Goal: Information Seeking & Learning: Find specific fact

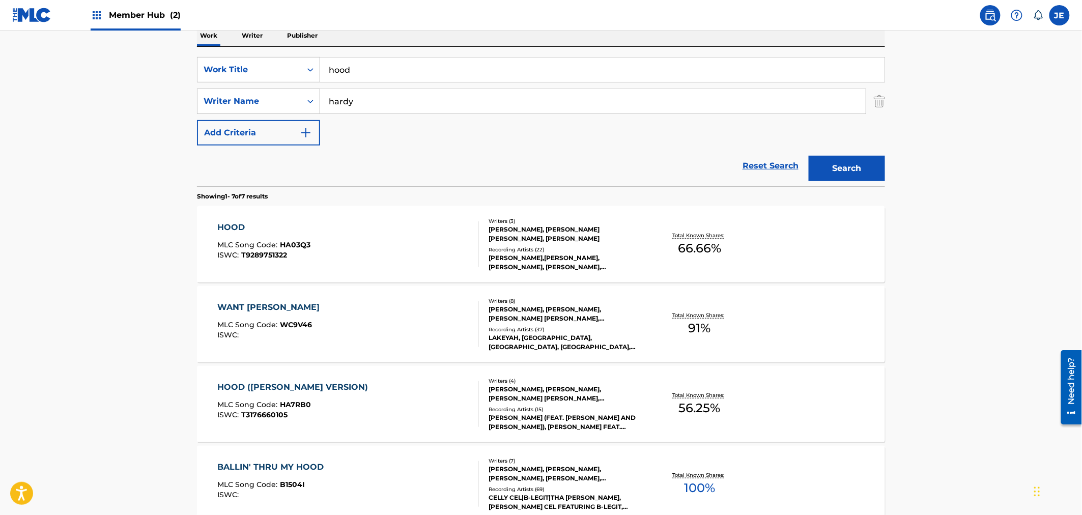
scroll to position [226, 0]
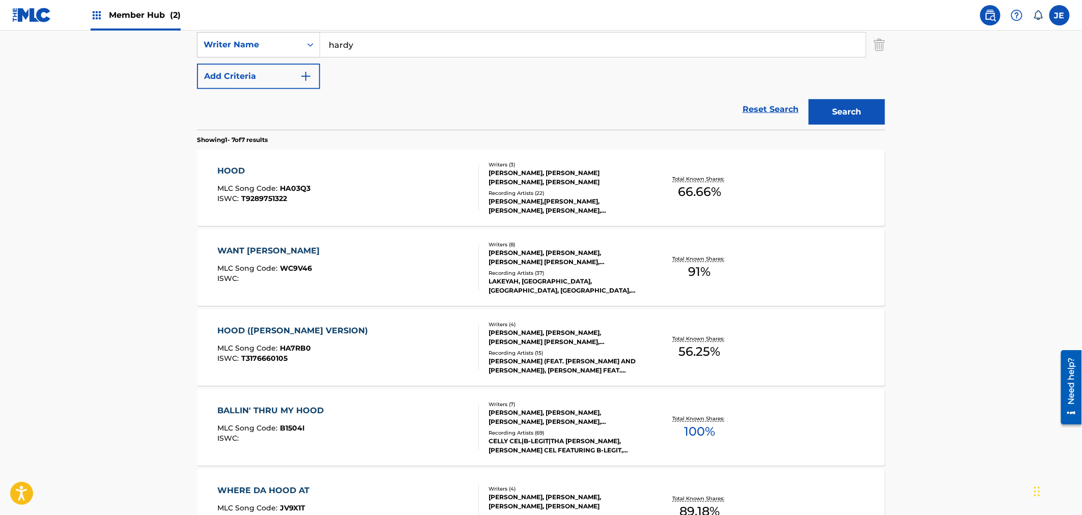
click at [327, 190] on div "HOOD MLC Song Code : HA03Q3 ISWC : T9289751322" at bounding box center [349, 188] width 262 height 46
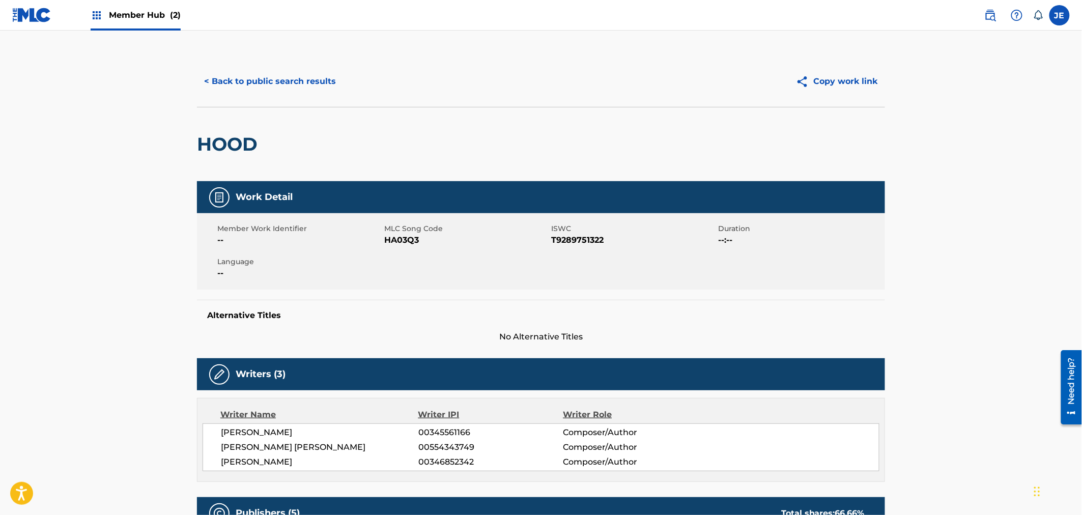
click at [218, 60] on div "< Back to public search results Copy work link" at bounding box center [541, 81] width 688 height 51
click at [239, 77] on button "< Back to public search results" at bounding box center [270, 81] width 146 height 25
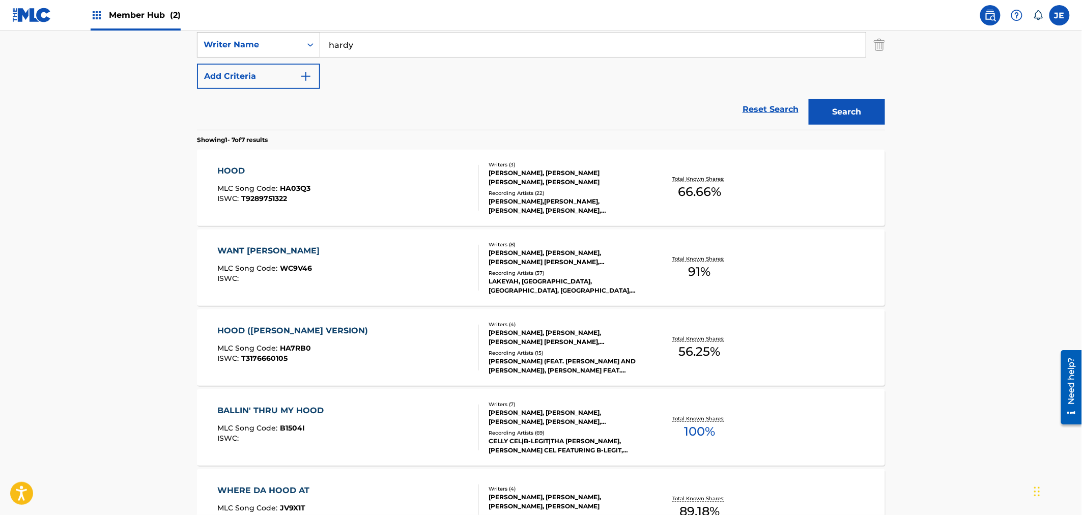
click at [351, 336] on div "HOOD ([PERSON_NAME] VERSION) MLC Song Code : HA7RB0 ISWC : T3176660105" at bounding box center [349, 348] width 262 height 46
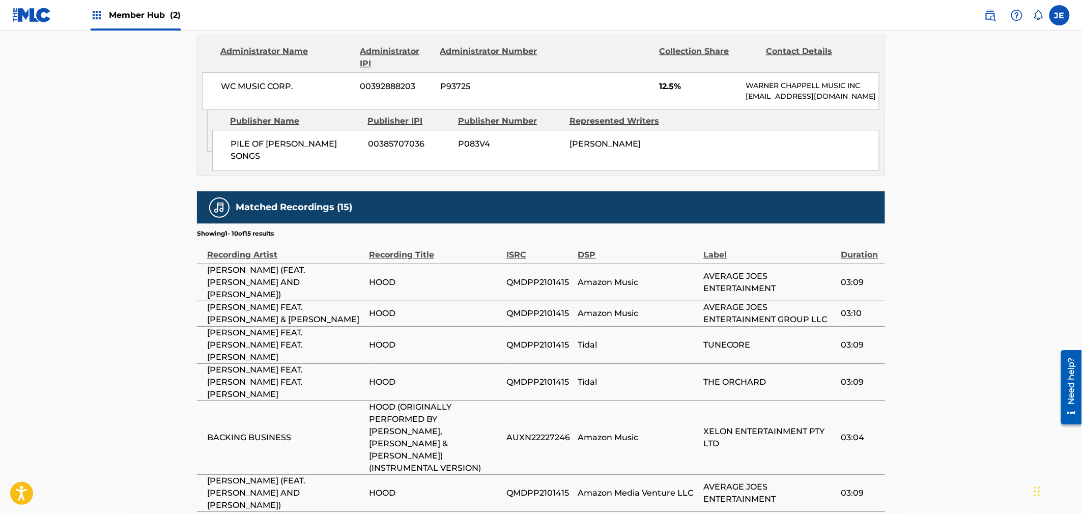
scroll to position [1295, 0]
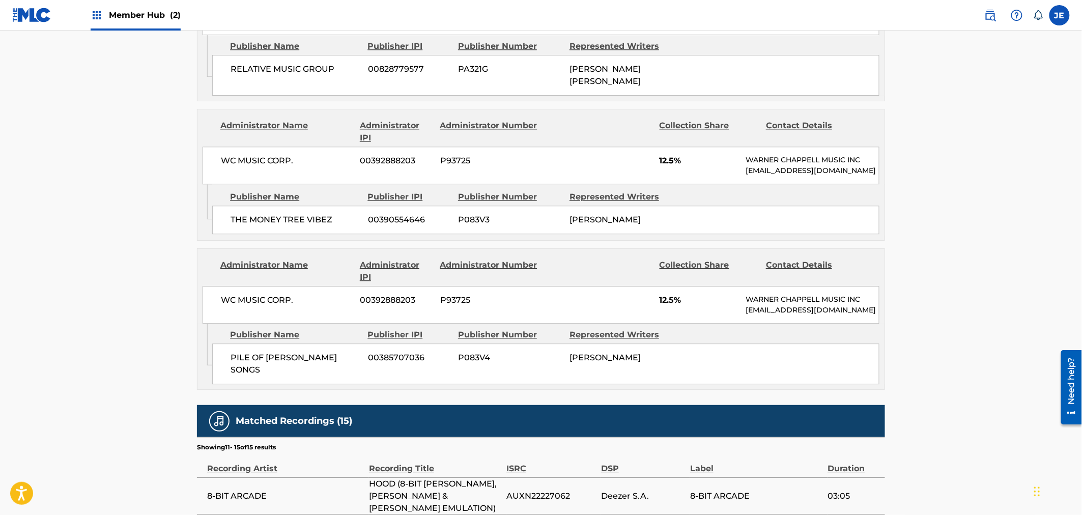
scroll to position [1168, 0]
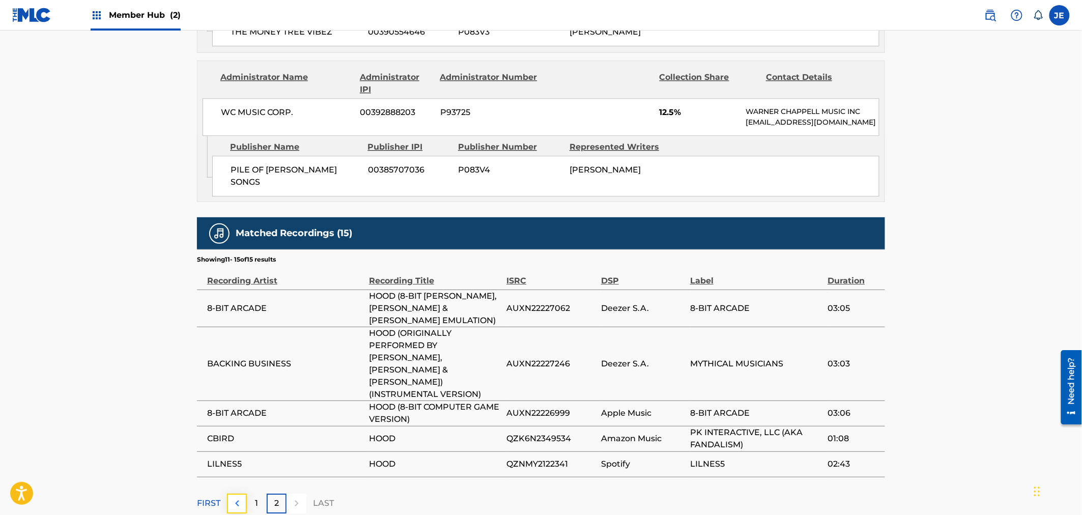
click at [237, 497] on img at bounding box center [237, 503] width 12 height 12
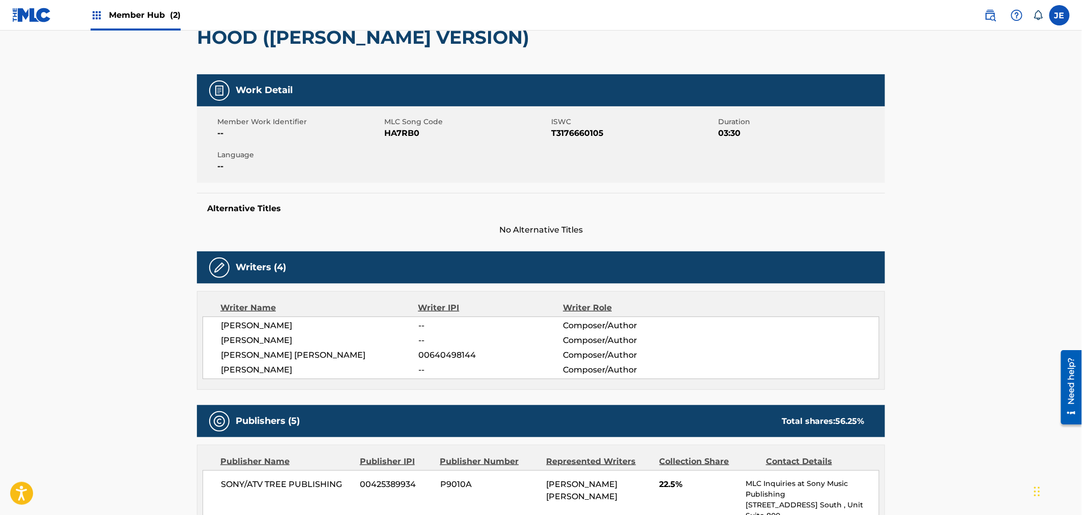
scroll to position [0, 0]
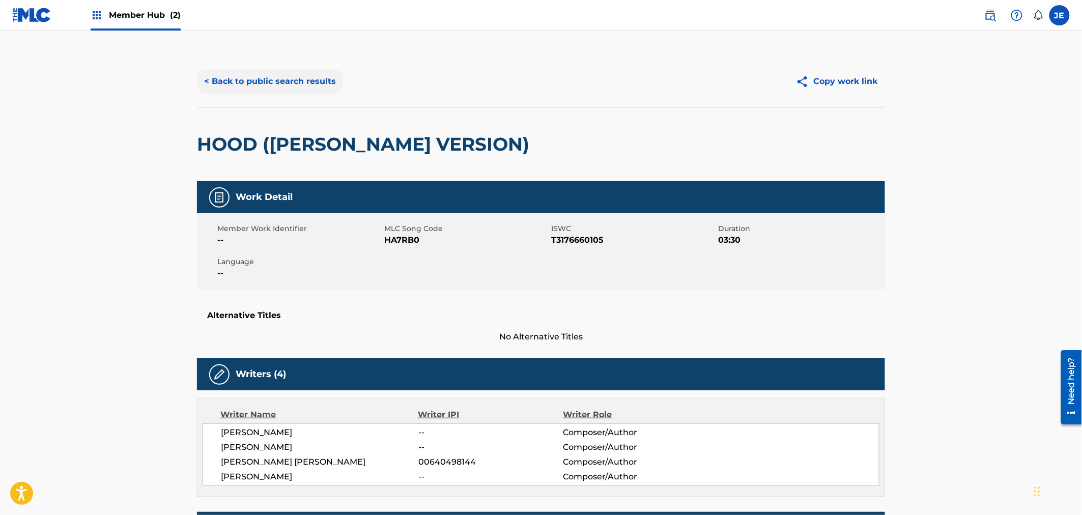
click at [266, 90] on button "< Back to public search results" at bounding box center [270, 81] width 146 height 25
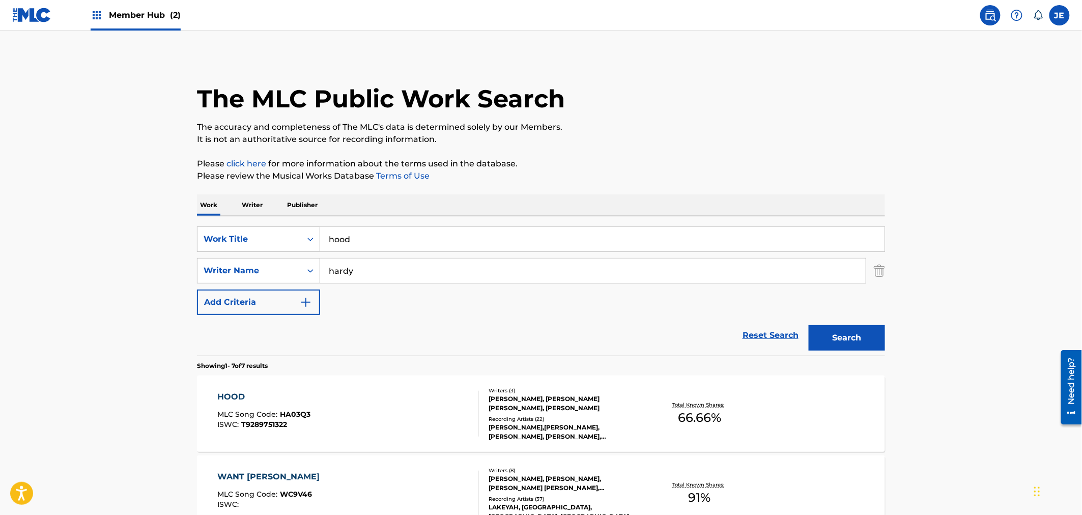
scroll to position [226, 0]
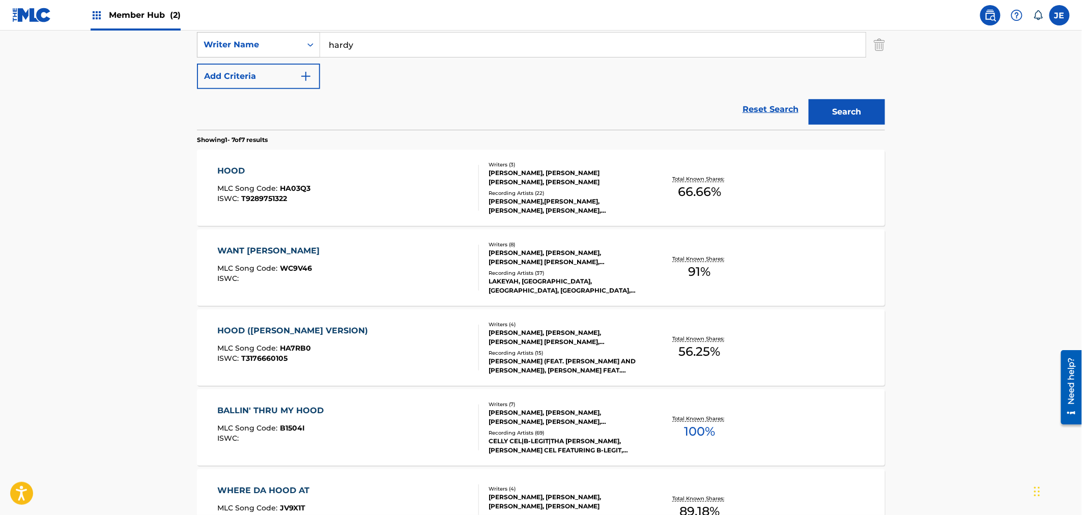
click at [376, 179] on div "HOOD MLC Song Code : HA03Q3 ISWC : T9289751322" at bounding box center [349, 188] width 262 height 46
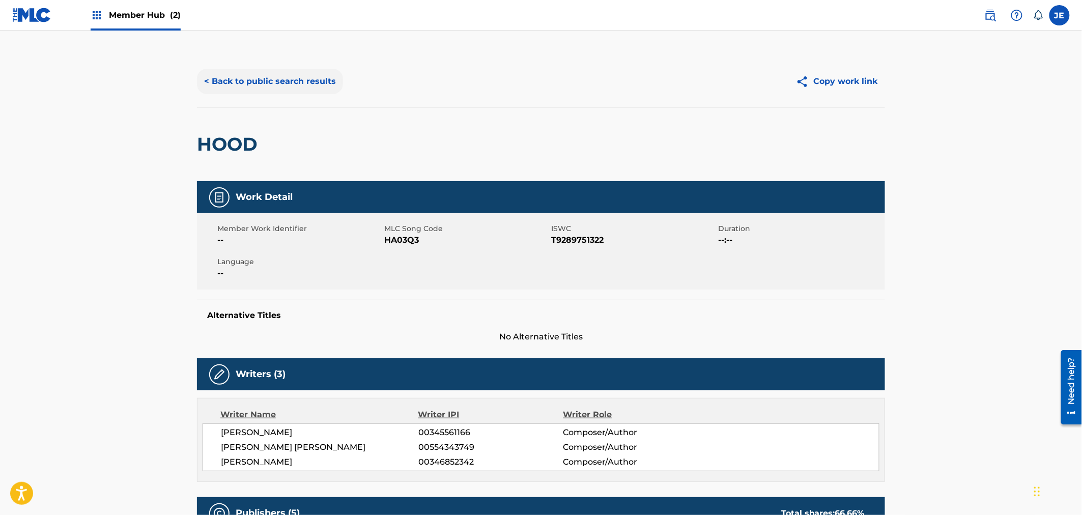
click at [270, 79] on button "< Back to public search results" at bounding box center [270, 81] width 146 height 25
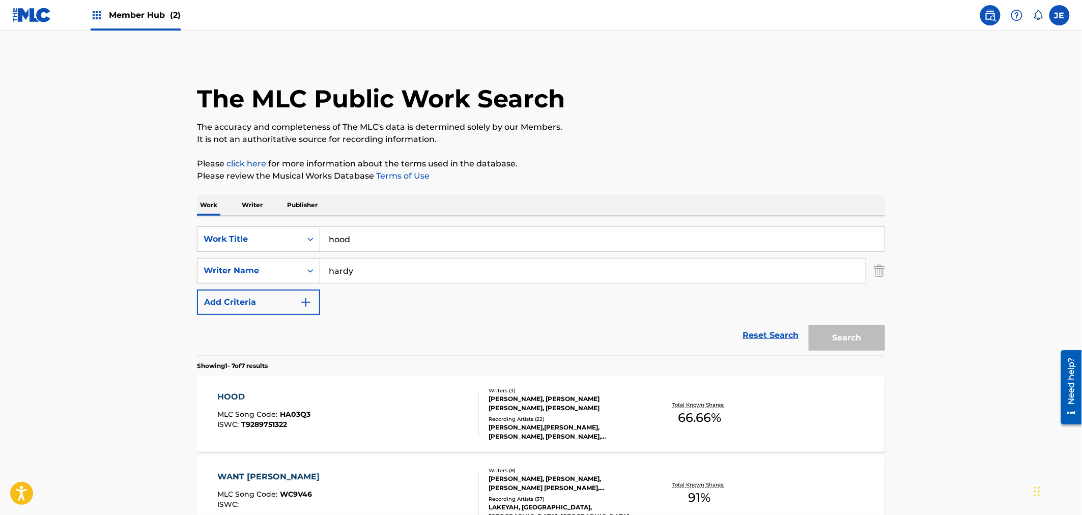
scroll to position [226, 0]
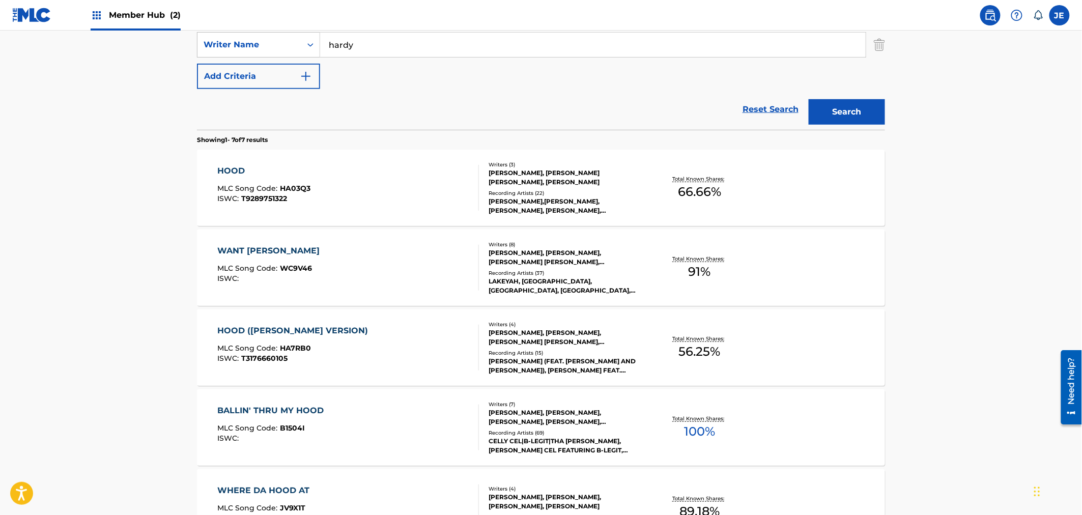
click at [380, 342] on div "HOOD ([PERSON_NAME] VERSION) MLC Song Code : HA7RB0 ISWC : T3176660105" at bounding box center [349, 348] width 262 height 46
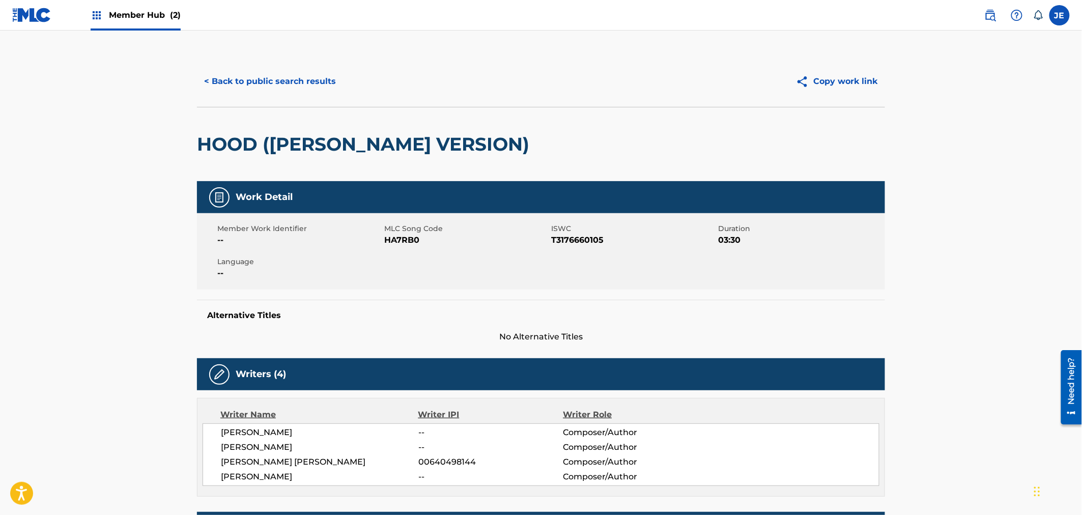
click at [404, 236] on span "HA7RB0" at bounding box center [466, 240] width 164 height 12
copy span "HA7RB0"
click at [212, 84] on button "< Back to public search results" at bounding box center [270, 81] width 146 height 25
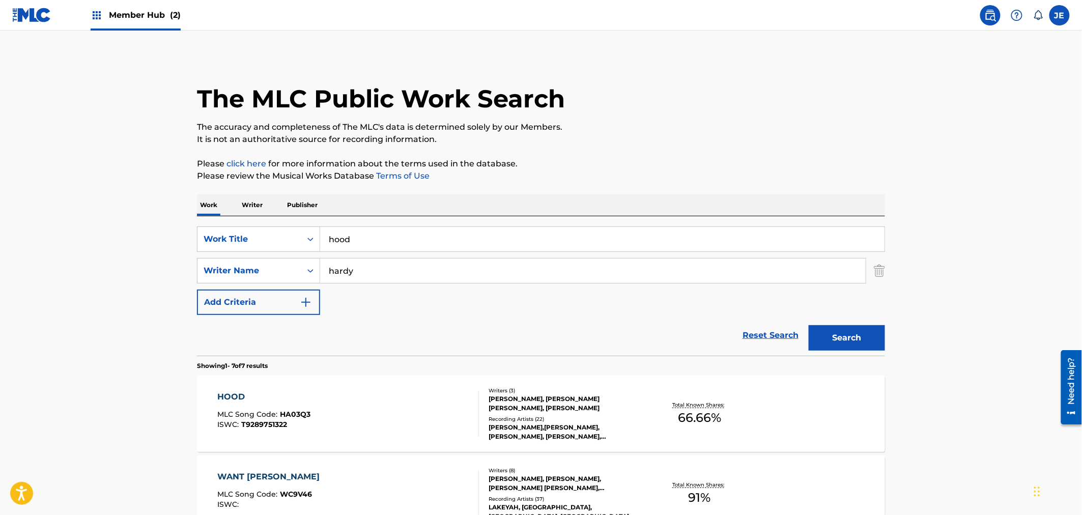
scroll to position [226, 0]
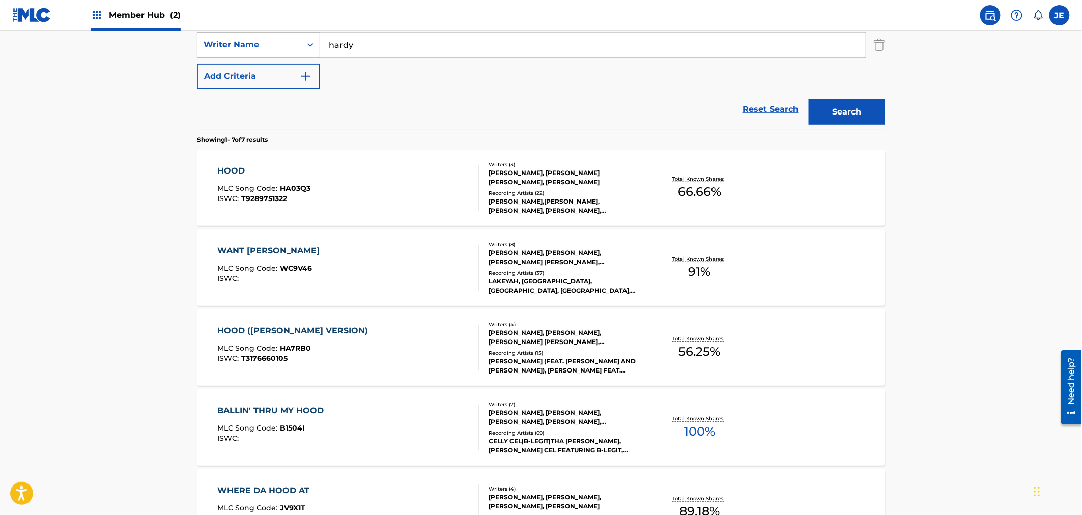
click at [303, 176] on div "HOOD" at bounding box center [264, 171] width 93 height 12
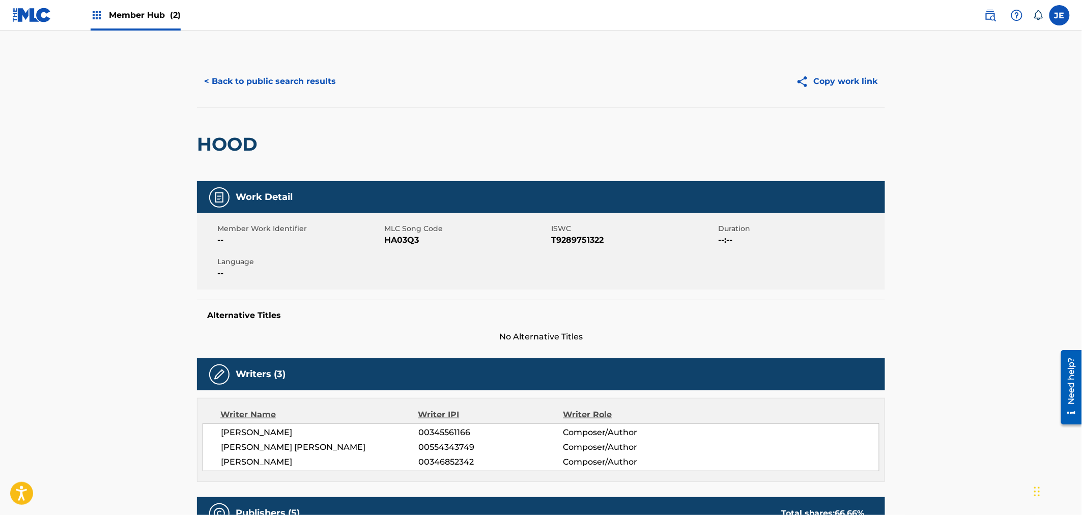
click at [401, 236] on span "HA03Q3" at bounding box center [466, 240] width 164 height 12
copy span "HA03Q3"
click at [272, 90] on button "< Back to public search results" at bounding box center [270, 81] width 146 height 25
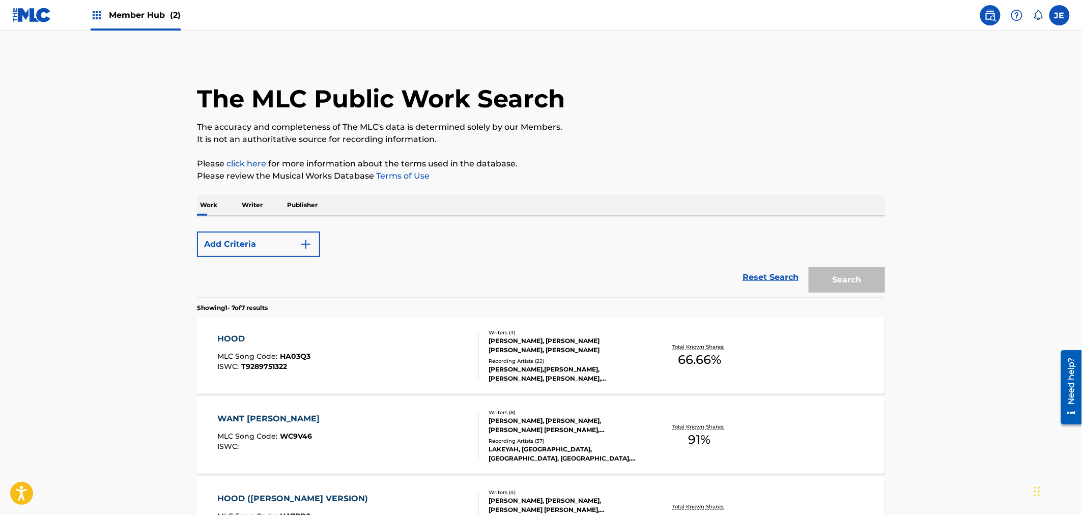
scroll to position [226, 0]
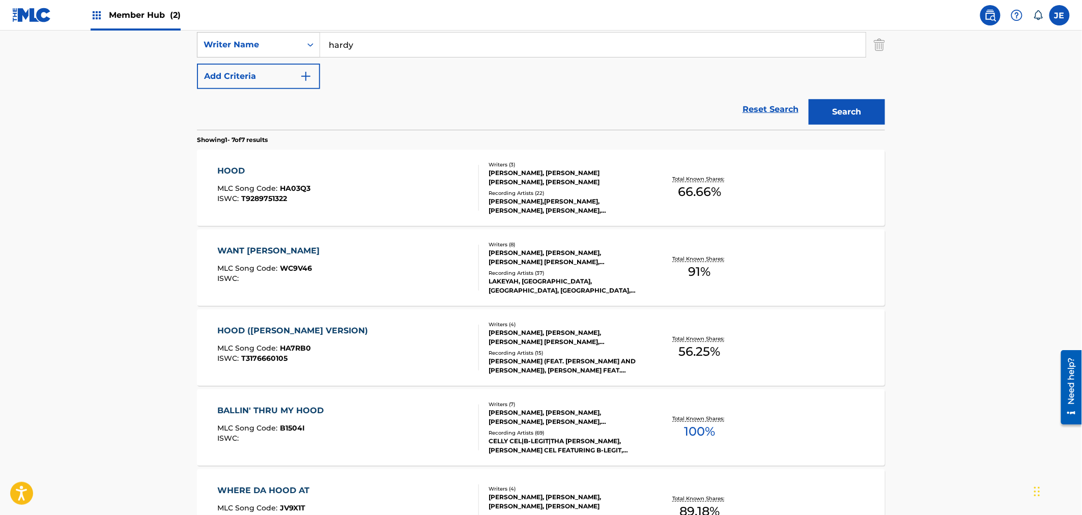
click at [374, 344] on div "HOOD ([PERSON_NAME] VERSION) MLC Song Code : HA7RB0 ISWC : T3176660105" at bounding box center [349, 348] width 262 height 46
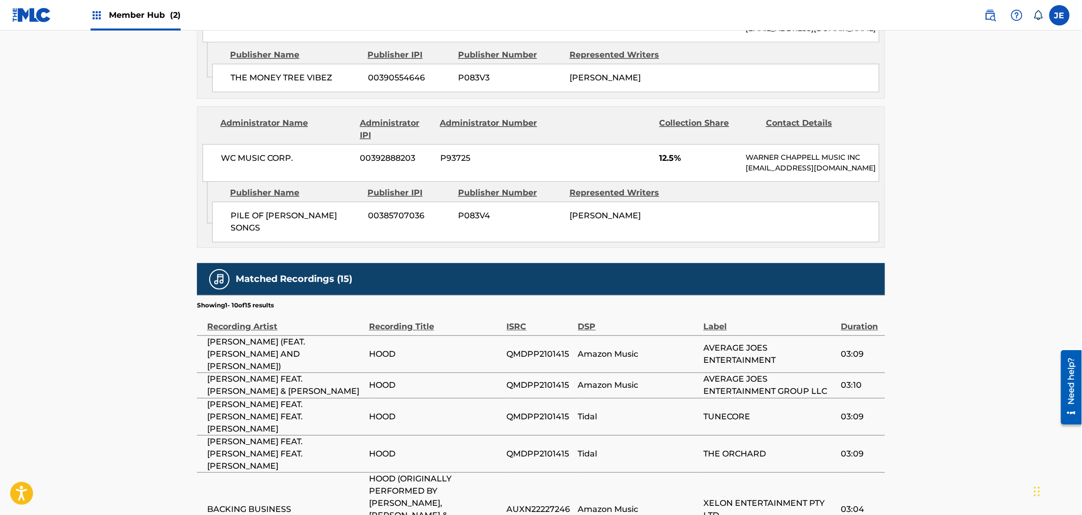
scroll to position [1244, 0]
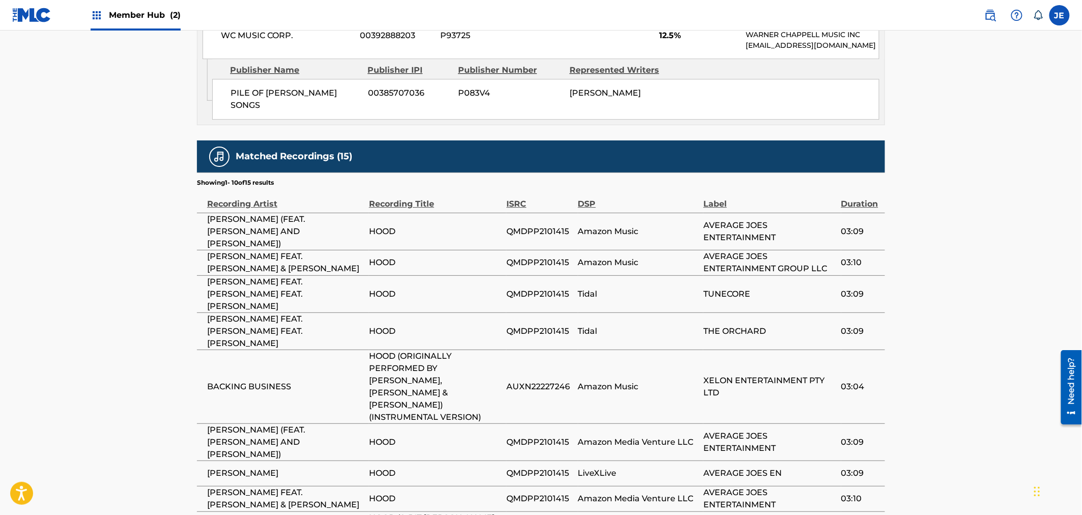
click at [542, 461] on td "QMDPP2101415" at bounding box center [542, 473] width 71 height 25
click at [545, 467] on span "QMDPP2101415" at bounding box center [540, 473] width 66 height 12
copy span "QMDPP2101415"
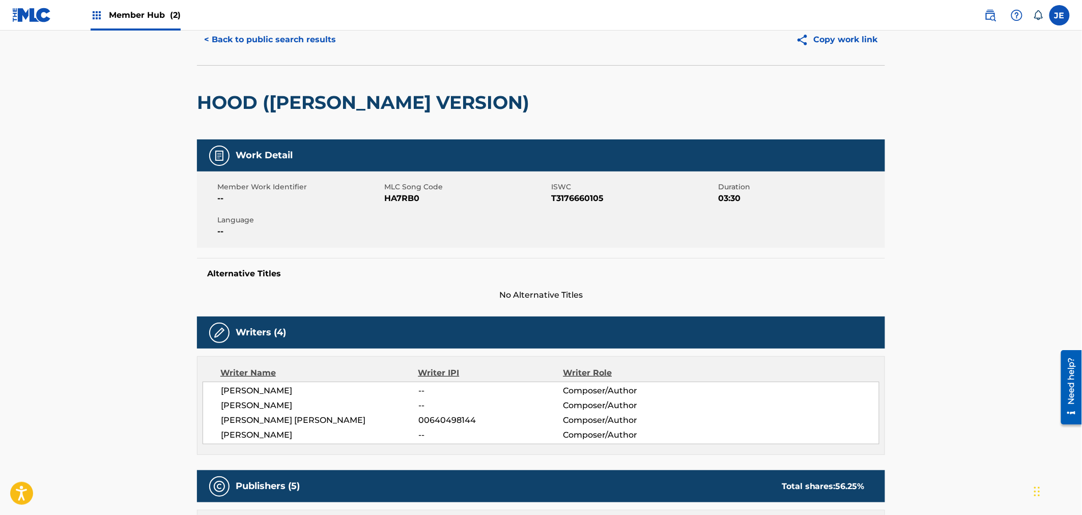
scroll to position [0, 0]
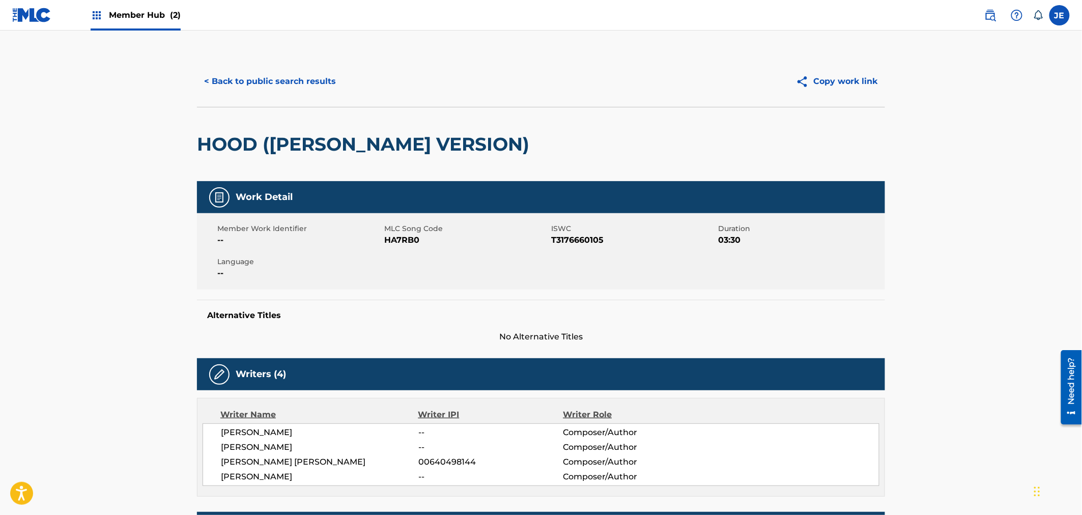
click at [279, 68] on div "< Back to public search results Copy work link" at bounding box center [541, 81] width 688 height 51
click at [292, 92] on button "< Back to public search results" at bounding box center [270, 81] width 146 height 25
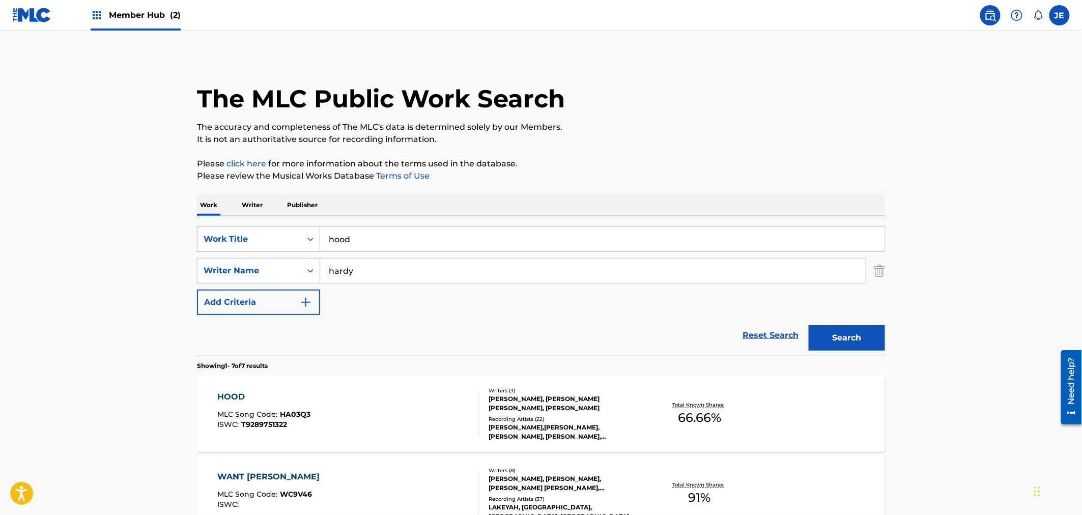
drag, startPoint x: 370, startPoint y: 233, endPoint x: 308, endPoint y: 235, distance: 61.7
click at [304, 235] on div "SearchWithCriteriaa7267efb-58a4-48c9-9b0a-532a7fe886ae Work Title hood" at bounding box center [541, 239] width 688 height 25
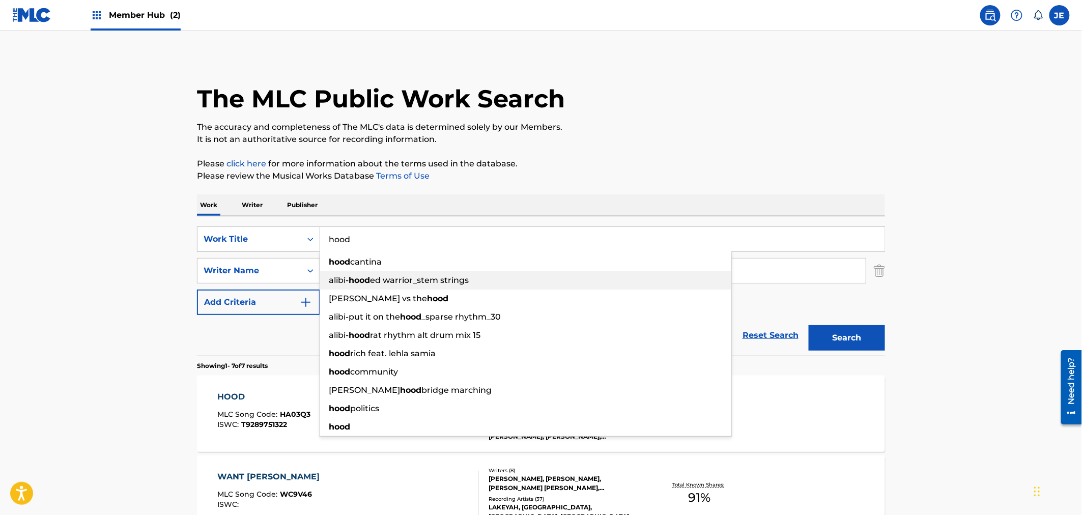
paste input "WVBHLF"
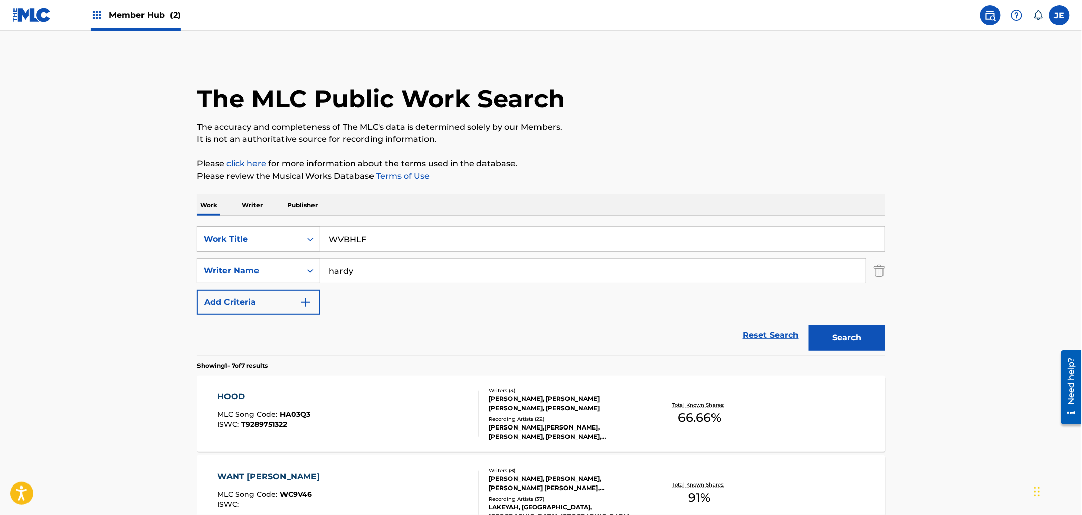
type input "WVBHLF"
click at [289, 241] on div "Work Title" at bounding box center [250, 239] width 92 height 12
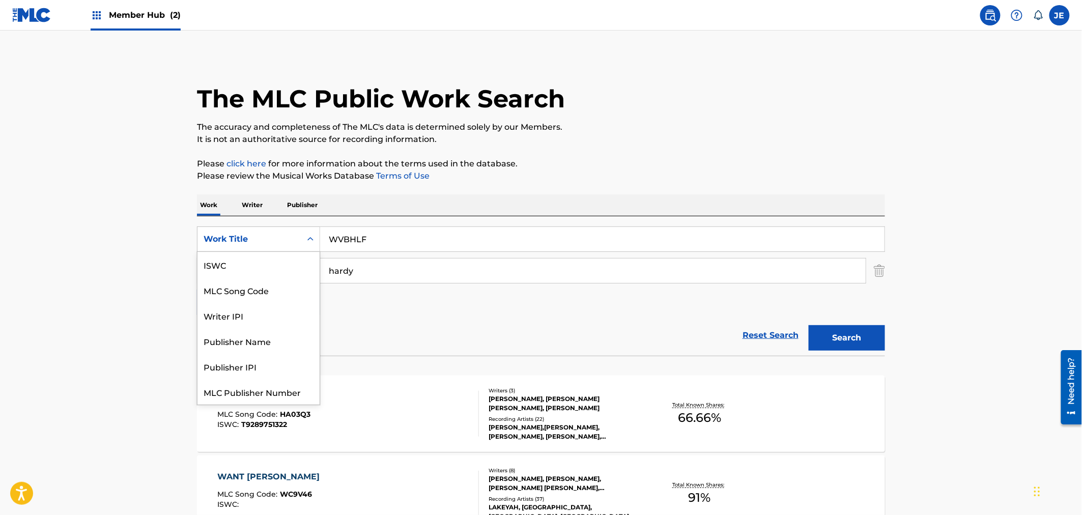
scroll to position [25, 0]
click at [286, 265] on div "MLC Song Code" at bounding box center [259, 264] width 122 height 25
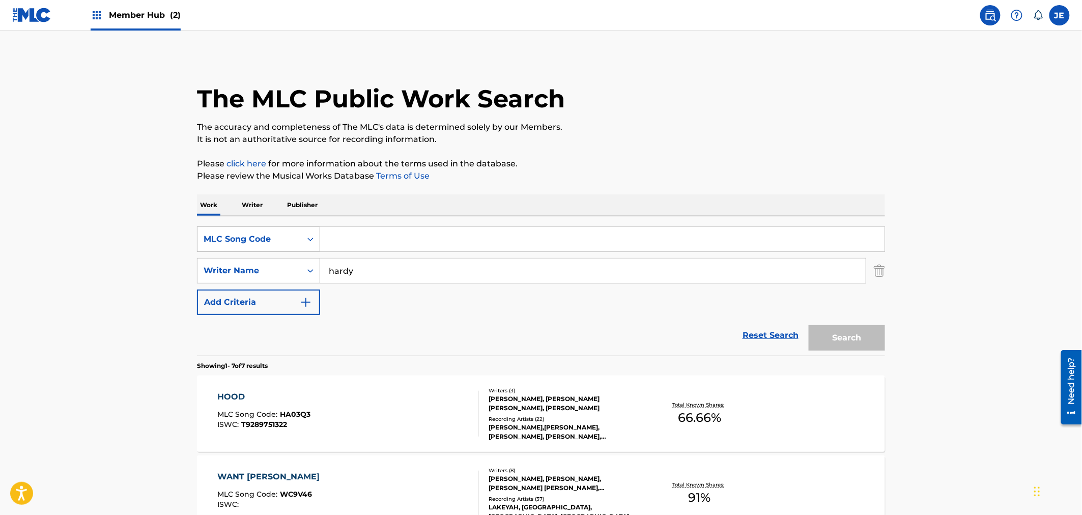
drag, startPoint x: 218, startPoint y: 240, endPoint x: 207, endPoint y: 236, distance: 11.6
click at [201, 240] on div "SearchWithCriteria55457bd0-59fa-4671-ac52-3bbd7ca5b71e MLC Song Code SearchWith…" at bounding box center [541, 271] width 688 height 89
click at [414, 238] on input "Search Form" at bounding box center [602, 239] width 565 height 24
paste input "WVBHLF"
type input "WVBHLF"
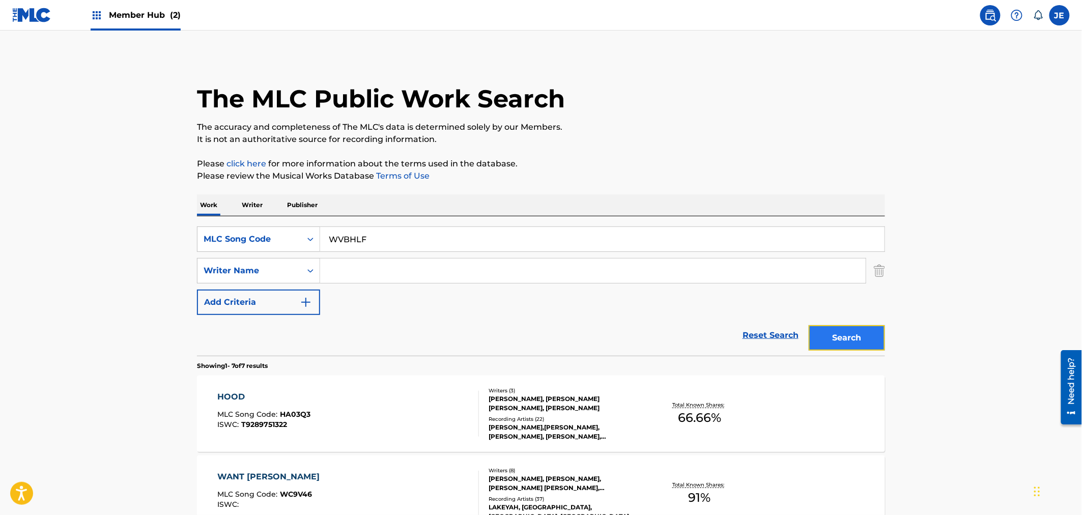
click at [832, 333] on button "Search" at bounding box center [847, 337] width 76 height 25
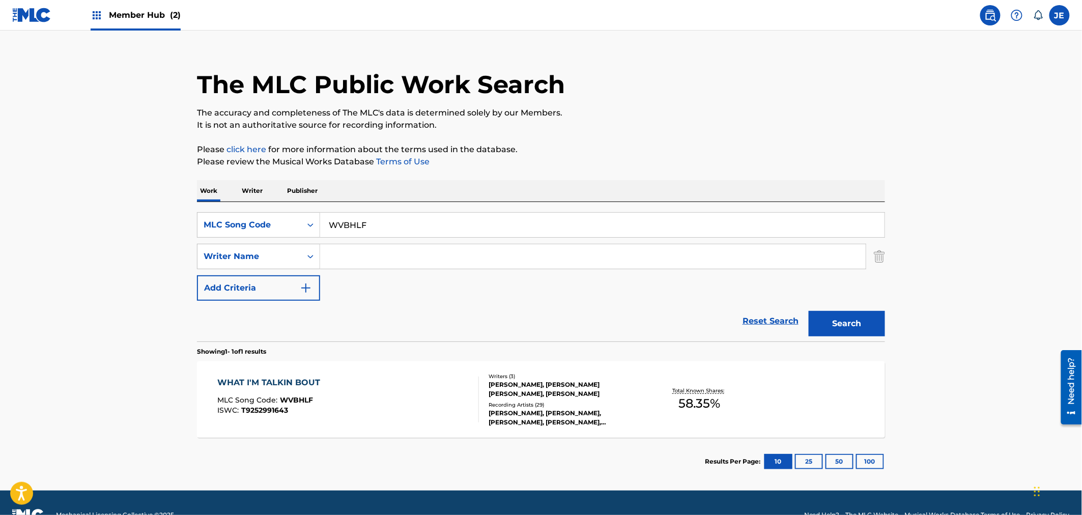
scroll to position [38, 0]
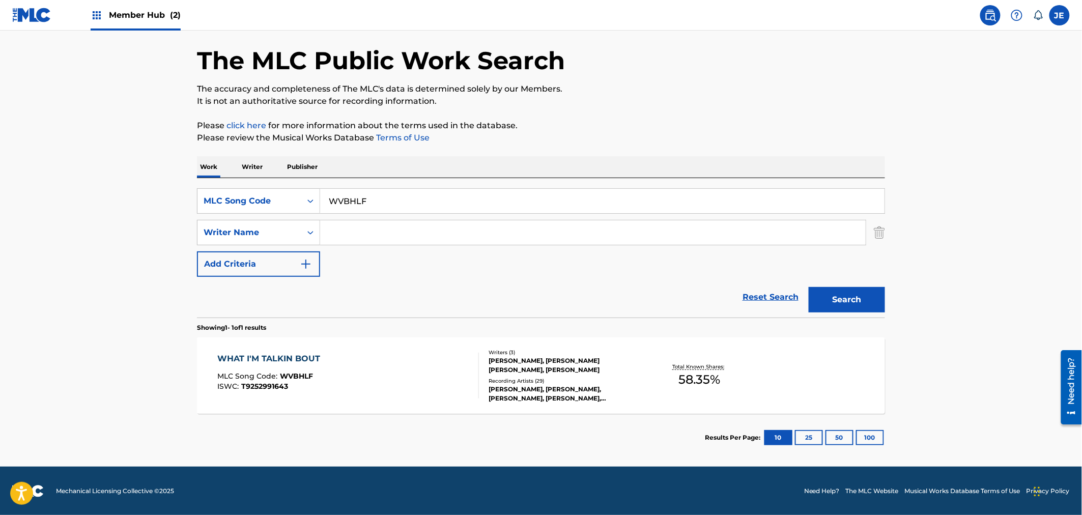
click at [411, 376] on div "WHAT I'M TALKIN BOUT MLC Song Code : WVBHLF ISWC : T9252991643" at bounding box center [349, 376] width 262 height 46
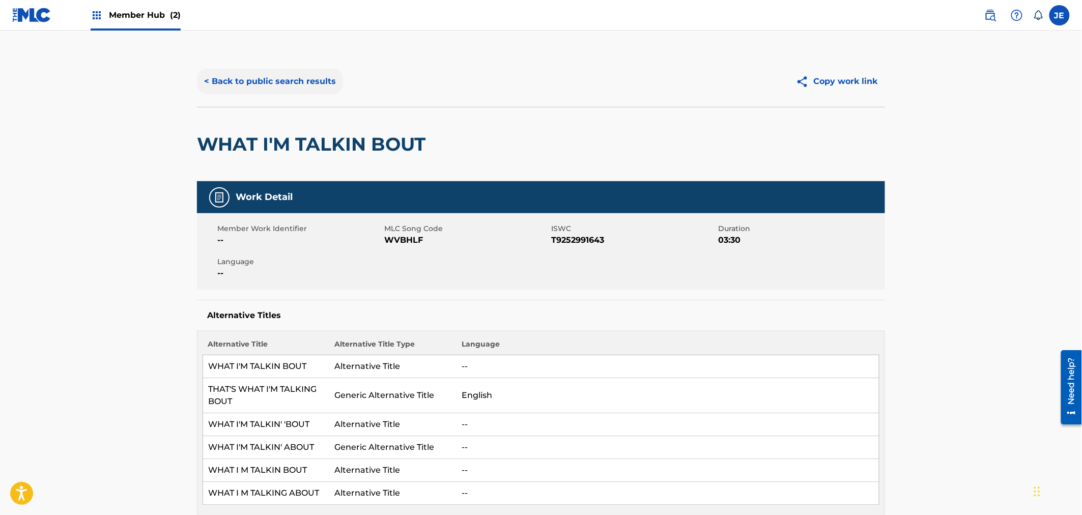
click at [270, 85] on button "< Back to public search results" at bounding box center [270, 81] width 146 height 25
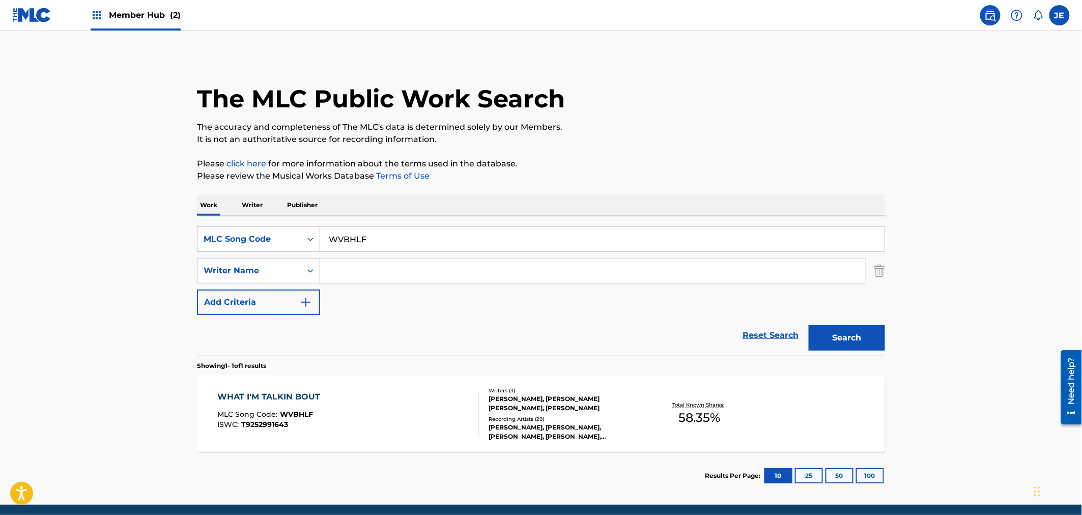
drag, startPoint x: 382, startPoint y: 238, endPoint x: 295, endPoint y: 225, distance: 88.1
click at [297, 225] on div "SearchWithCriteria55457bd0-59fa-4671-ac52-3bbd7ca5b71e MLC Song Code WVBHLF Sea…" at bounding box center [541, 286] width 688 height 140
click at [286, 240] on div "MLC Song Code" at bounding box center [250, 239] width 92 height 12
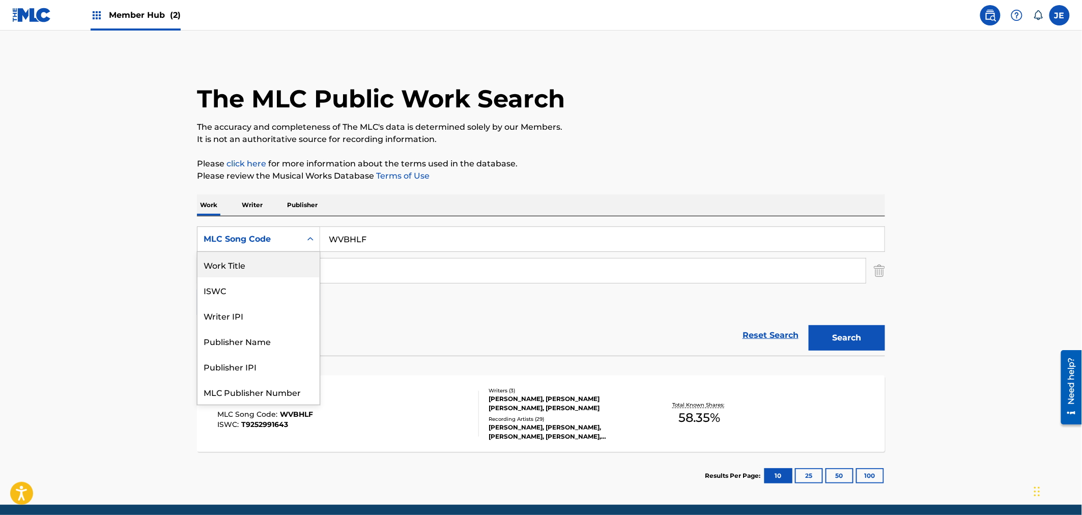
click at [288, 265] on div "Work Title" at bounding box center [259, 264] width 122 height 25
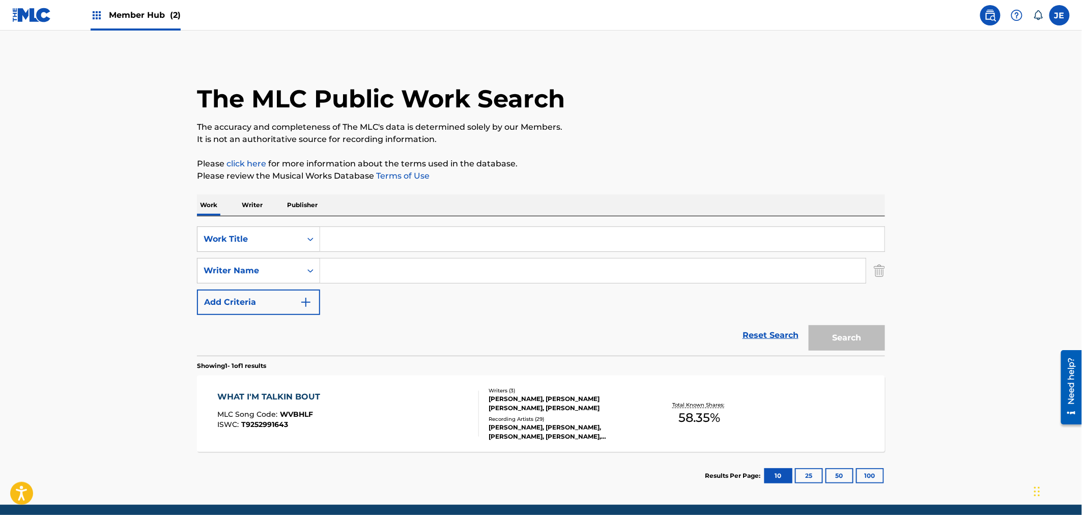
drag, startPoint x: 298, startPoint y: 215, endPoint x: 233, endPoint y: 199, distance: 67.2
click at [247, 205] on div "Work Writer Publisher SearchWithCriteriab2954a69-a307-4f32-a7f8-9868e3d8c008 Wo…" at bounding box center [541, 347] width 688 height 305
type input "hood"
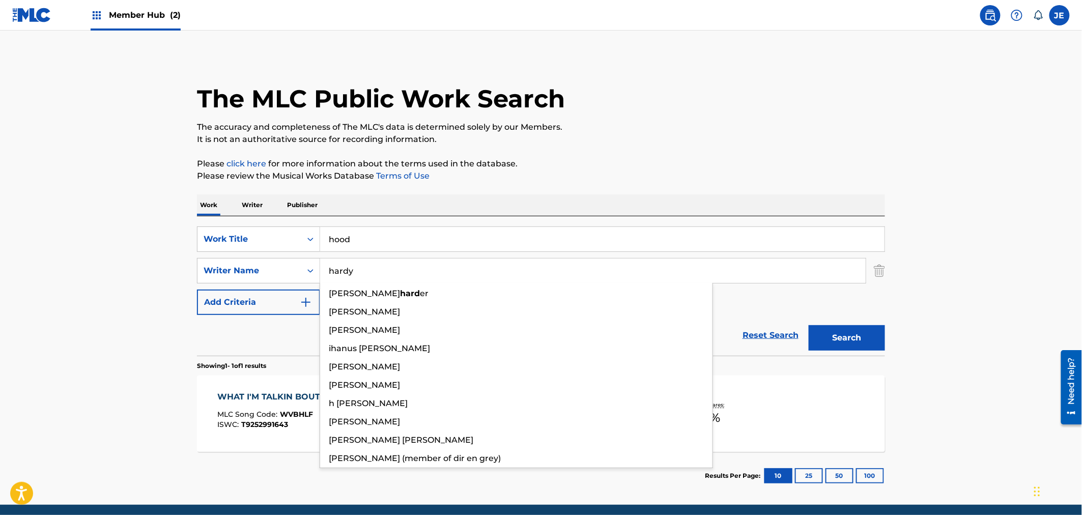
type input "hardy"
click at [809, 325] on button "Search" at bounding box center [847, 337] width 76 height 25
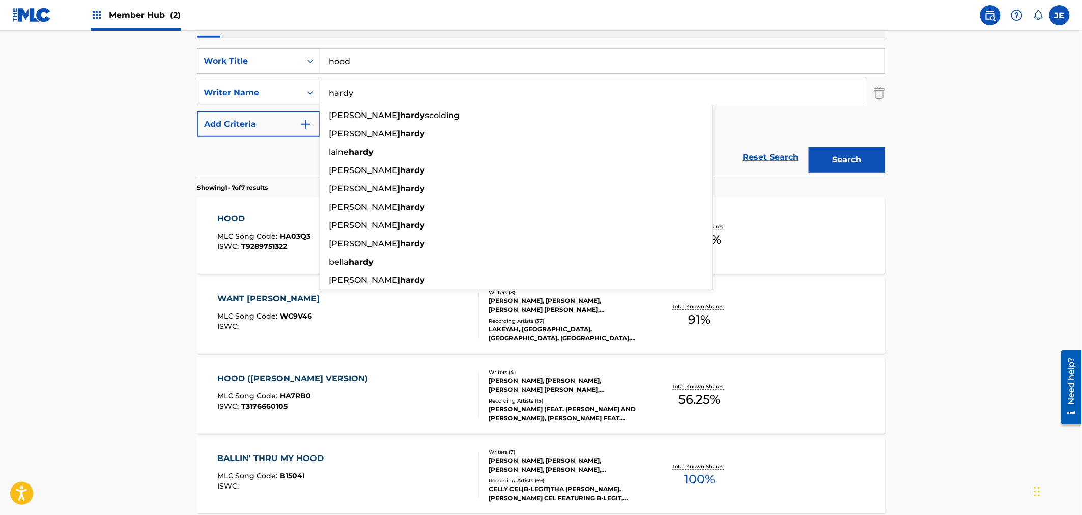
scroll to position [283, 0]
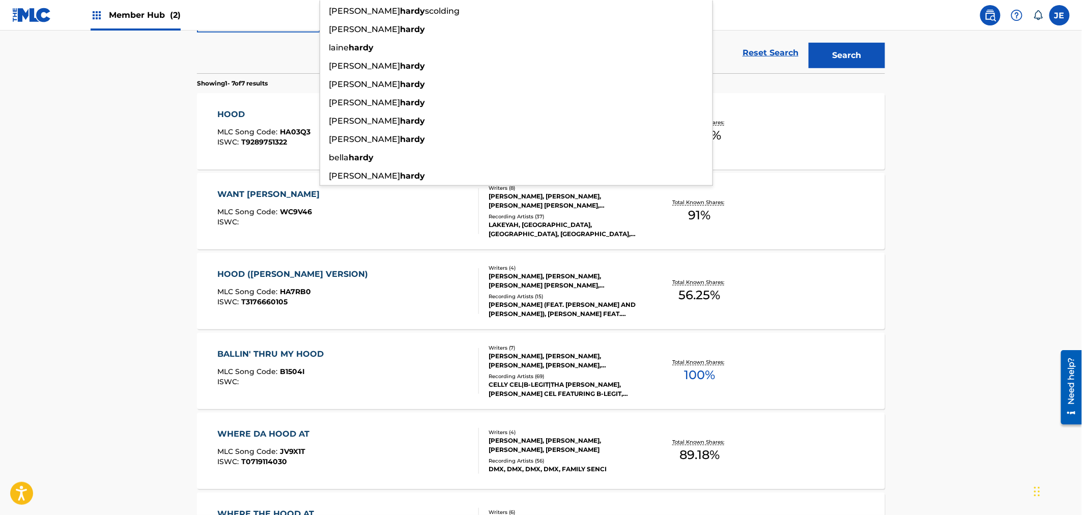
click at [162, 252] on main "The MLC Public Work Search The accuracy and completeness of The MLC's data is d…" at bounding box center [541, 225] width 1082 height 954
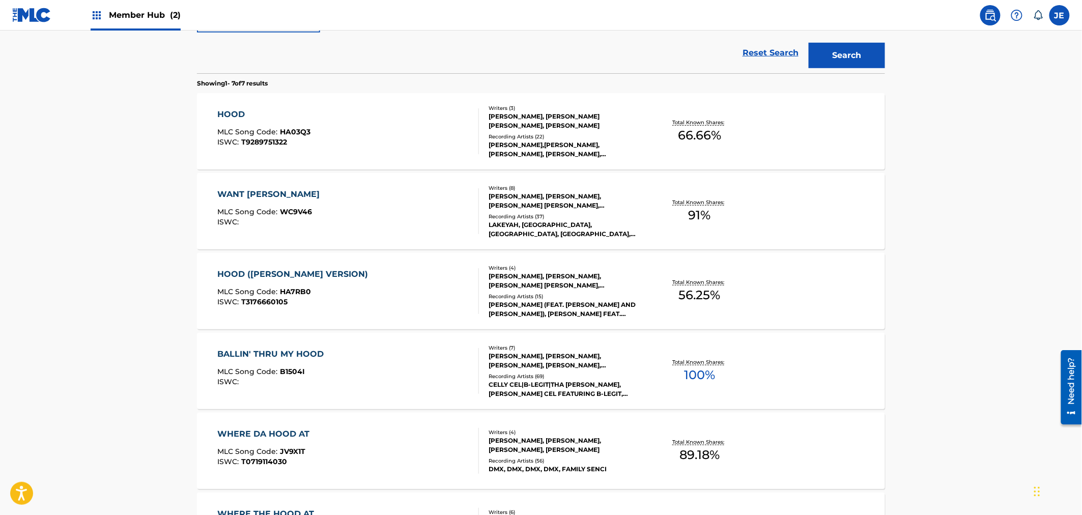
click at [393, 138] on div "HOOD MLC Song Code : HA03Q3 ISWC : T9289751322" at bounding box center [349, 131] width 262 height 46
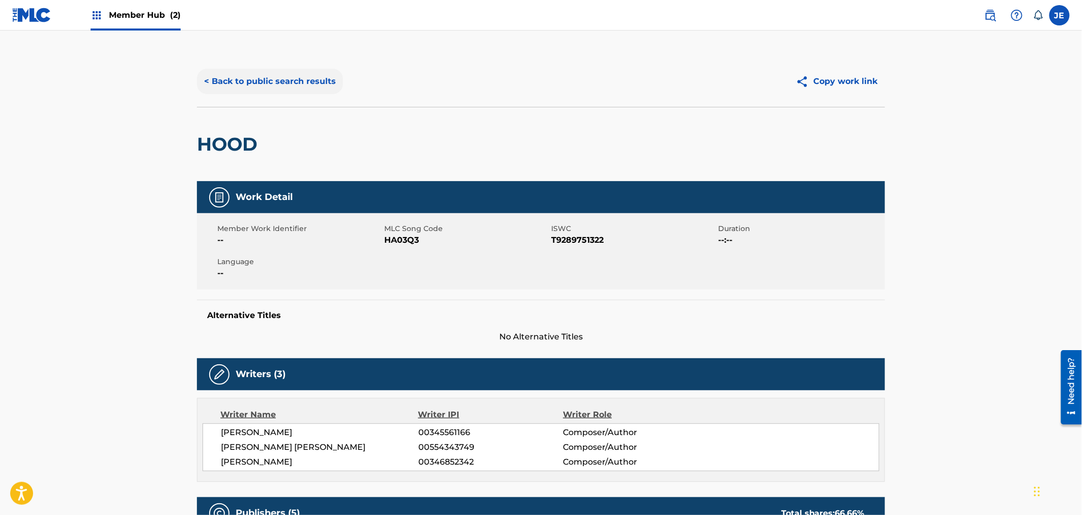
click at [302, 74] on button "< Back to public search results" at bounding box center [270, 81] width 146 height 25
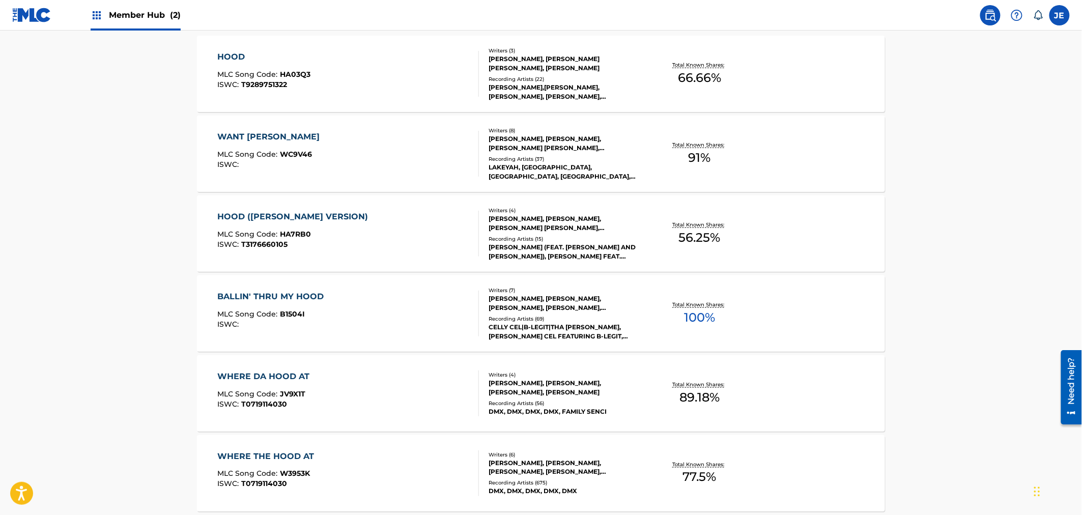
scroll to position [284, 0]
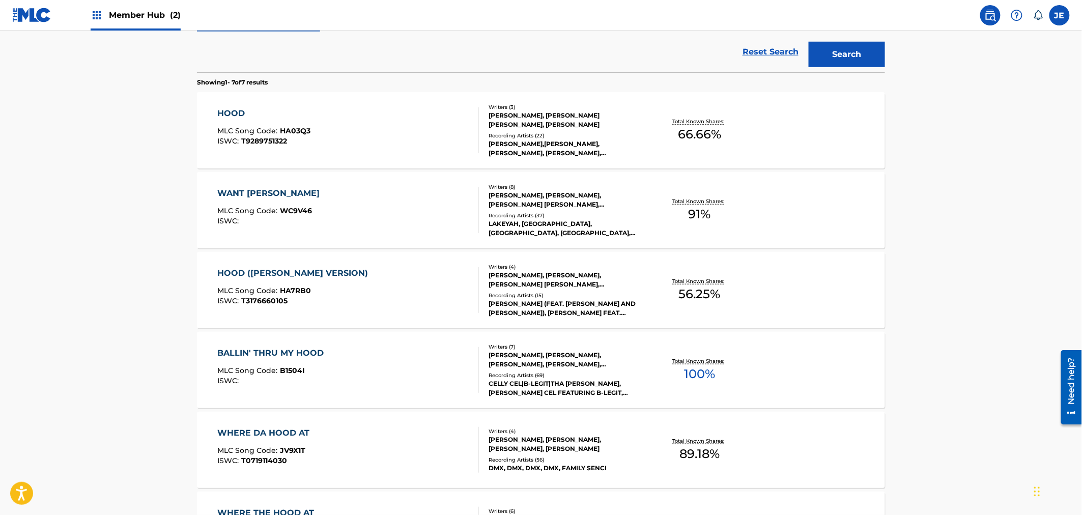
click at [313, 135] on div "HOOD MLC Song Code : HA03Q3 ISWC : T9289751322" at bounding box center [349, 130] width 262 height 46
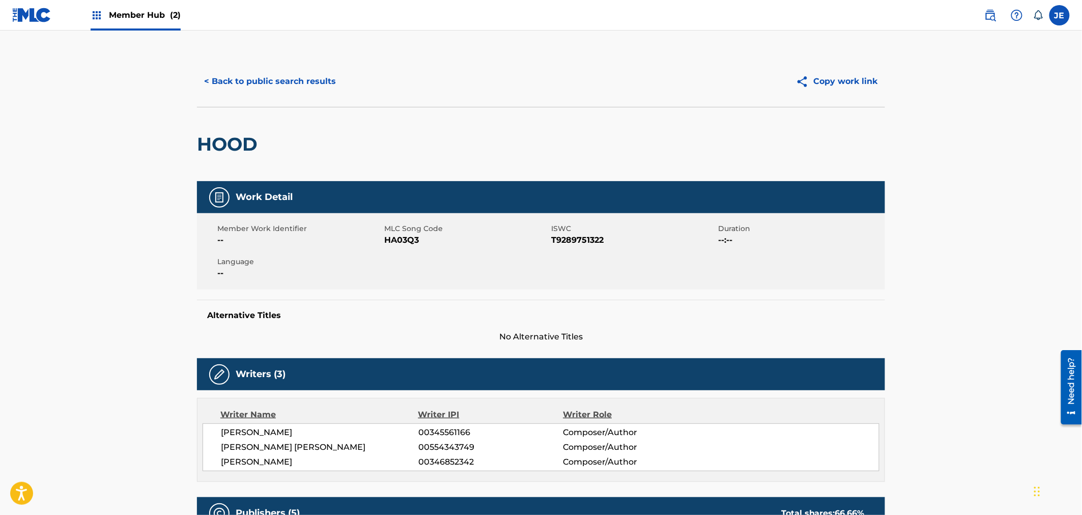
click at [270, 64] on div "< Back to public search results Copy work link" at bounding box center [541, 81] width 688 height 51
click at [275, 70] on button "< Back to public search results" at bounding box center [270, 81] width 146 height 25
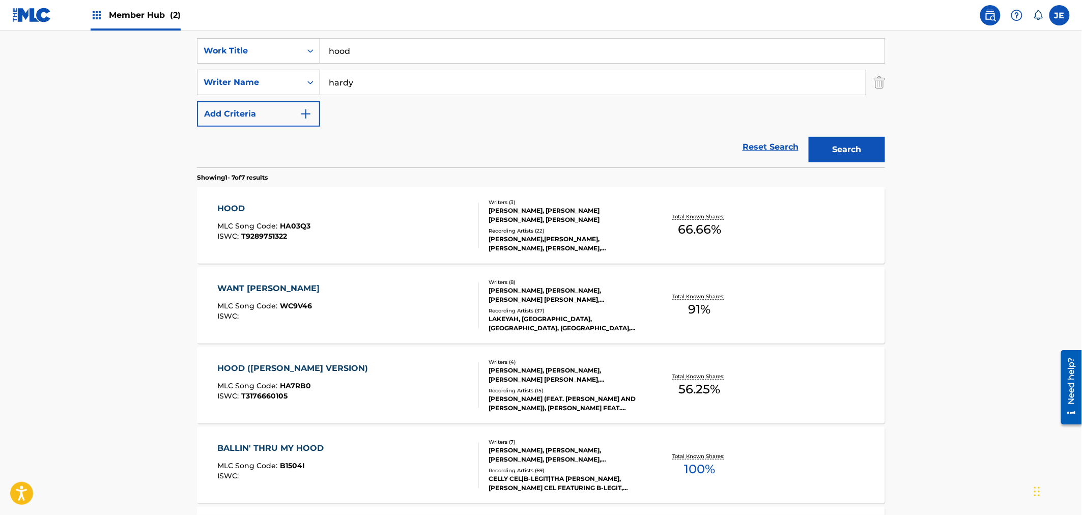
scroll to position [172, 0]
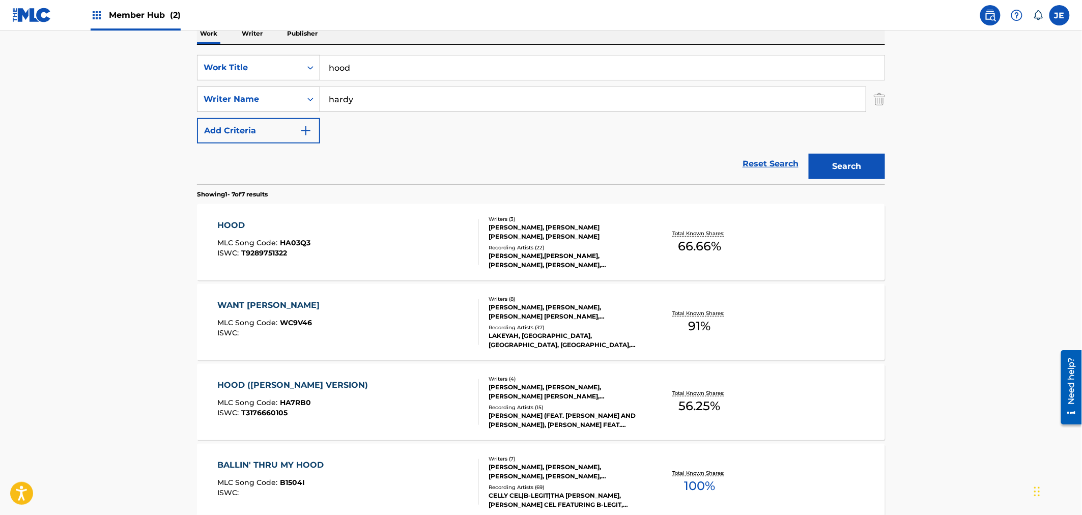
click at [284, 387] on div "HOOD ([PERSON_NAME] VERSION)" at bounding box center [296, 385] width 156 height 12
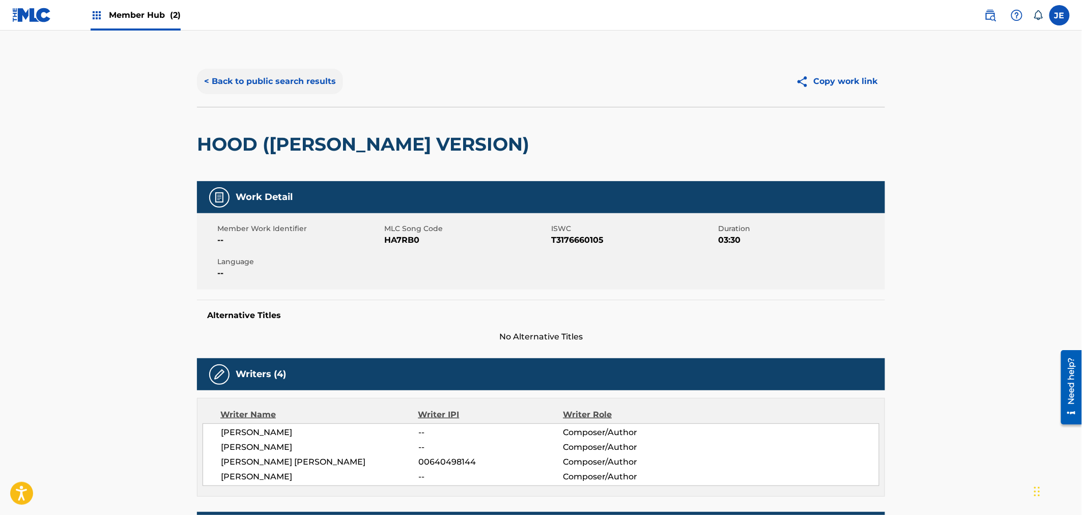
click at [273, 88] on button "< Back to public search results" at bounding box center [270, 81] width 146 height 25
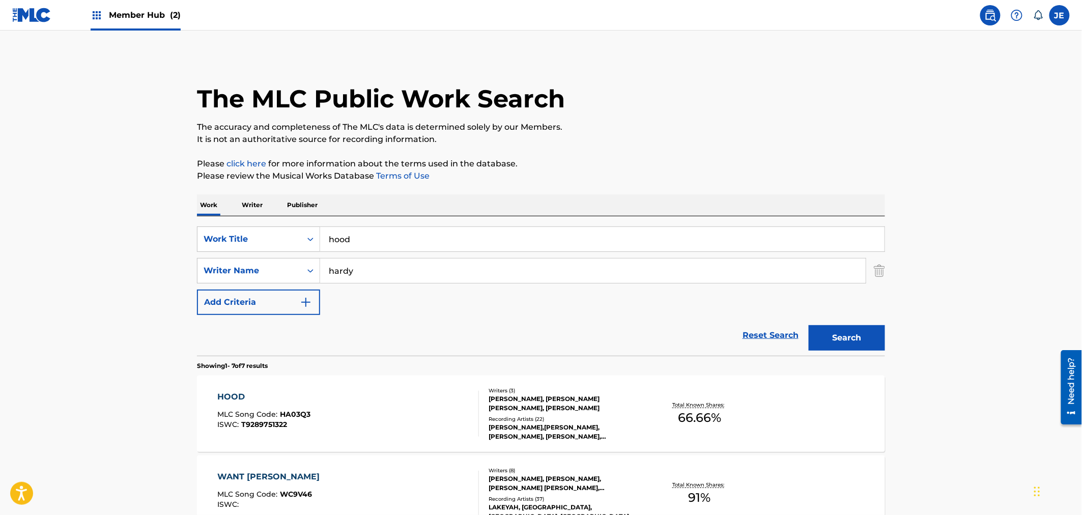
scroll to position [172, 0]
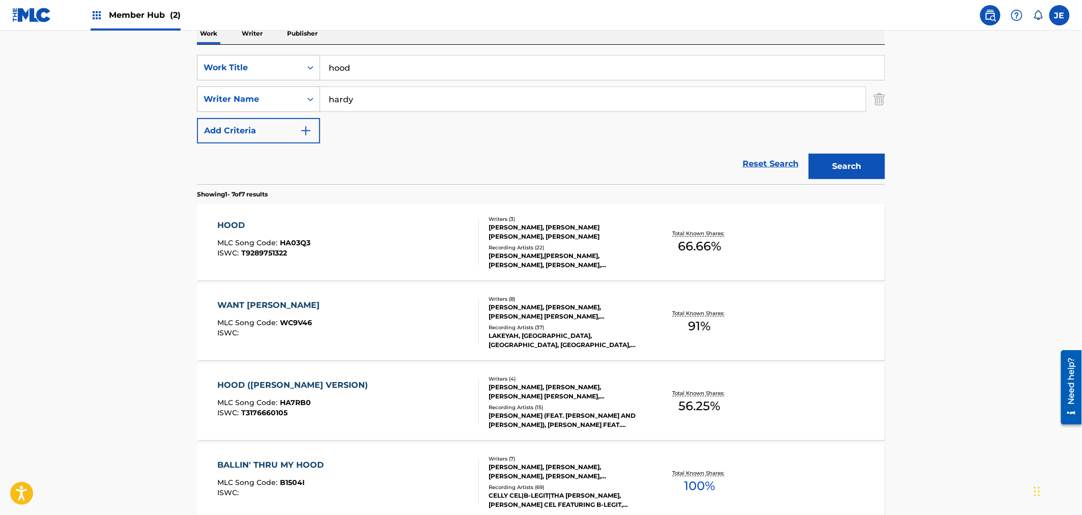
click at [307, 233] on div "HOOD MLC Song Code : HA03Q3 ISWC : T9289751322" at bounding box center [264, 242] width 93 height 46
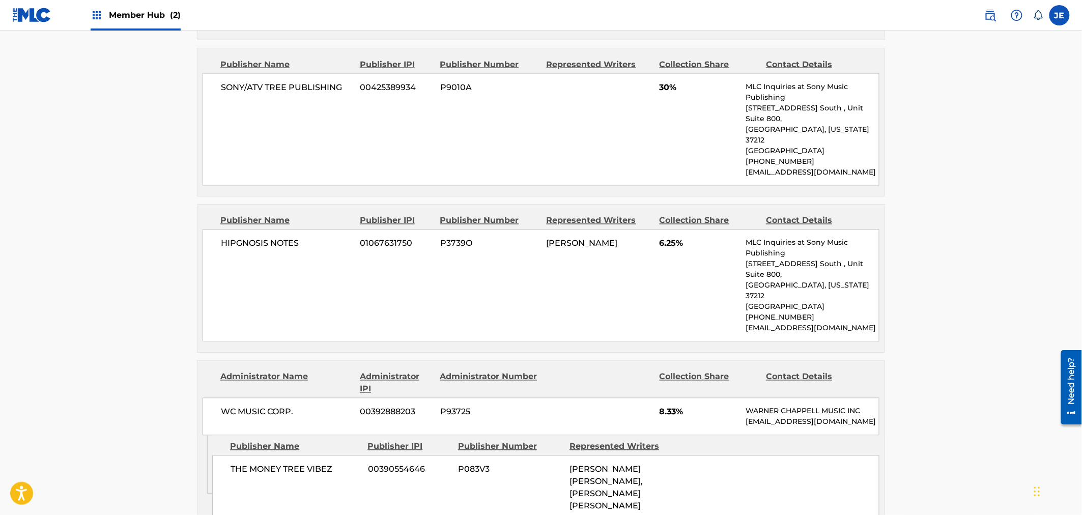
scroll to position [735, 0]
